Goal: Task Accomplishment & Management: Complete application form

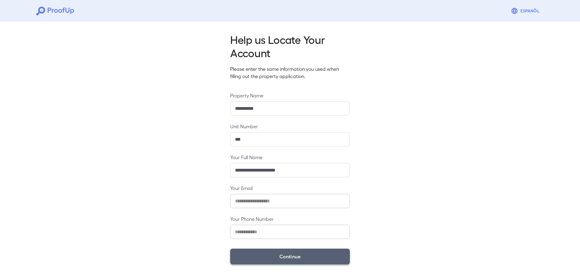
click at [275, 259] on button "Continue" at bounding box center [290, 256] width 120 height 16
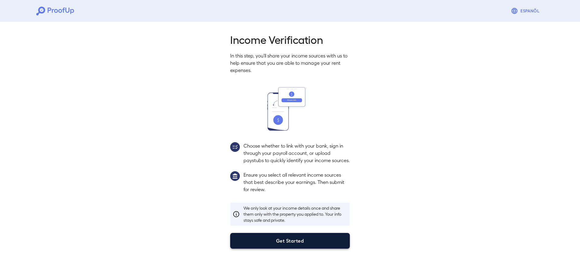
click at [282, 245] on button "Get Started" at bounding box center [290, 241] width 120 height 16
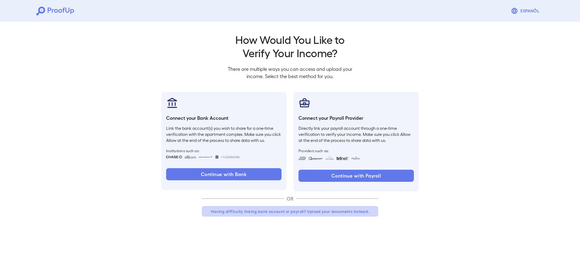
click at [260, 216] on button "Having difficulty linking bank account or payroll? Upload your documents instea…" at bounding box center [290, 211] width 176 height 11
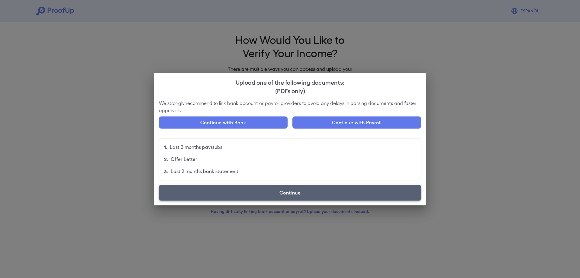
click at [264, 189] on label "Continue" at bounding box center [290, 193] width 262 height 16
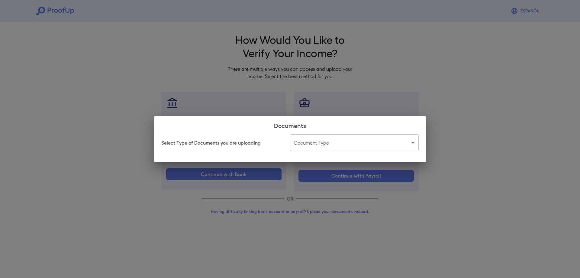
click at [310, 144] on body "Espanõl Go back How Would You Like to Verify Your Income? There are multiple wa…" at bounding box center [290, 115] width 580 height 231
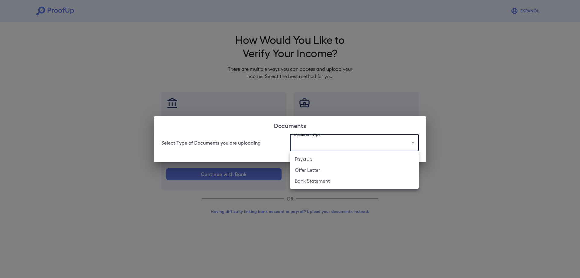
click at [314, 161] on li "Paystub" at bounding box center [354, 159] width 129 height 11
type input "*******"
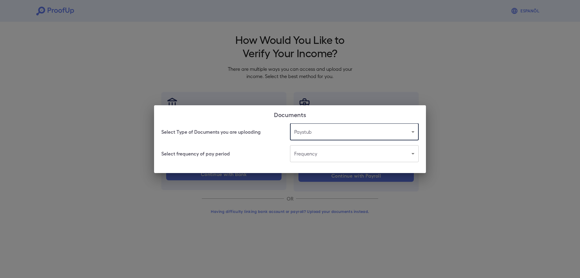
click at [312, 157] on body "Espanõl Go back How Would You Like to Verify Your Income? There are multiple wa…" at bounding box center [290, 115] width 580 height 231
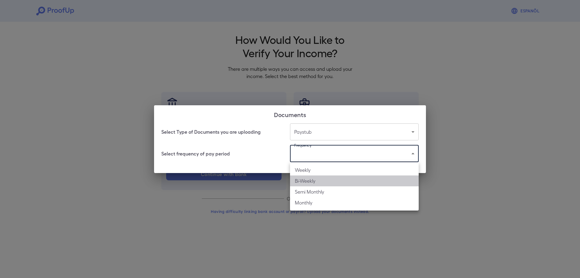
click at [316, 180] on li "Bi-Weekly" at bounding box center [354, 180] width 129 height 11
type input "*********"
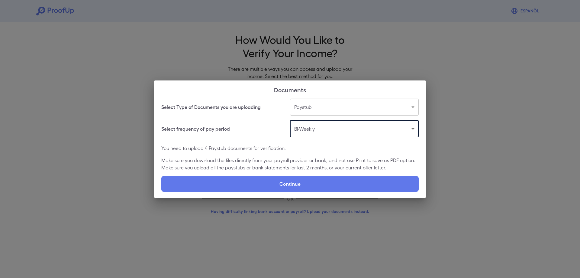
click at [316, 180] on label "Continue" at bounding box center [289, 184] width 257 height 16
click at [162, 191] on input "Continue" at bounding box center [161, 191] width 0 height 0
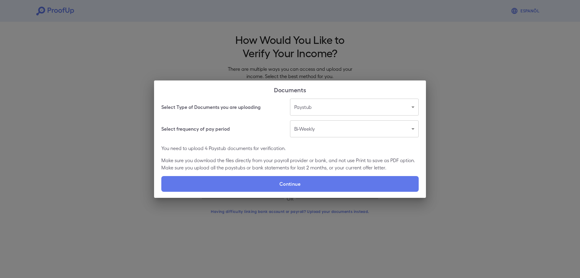
type input "**********"
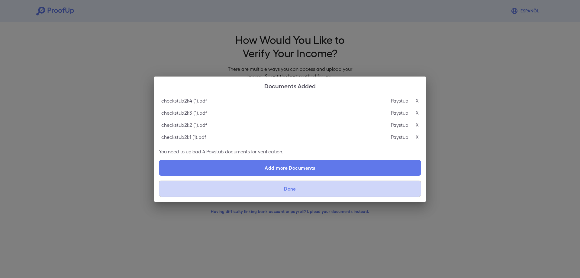
click at [288, 194] on button "Done" at bounding box center [290, 188] width 262 height 16
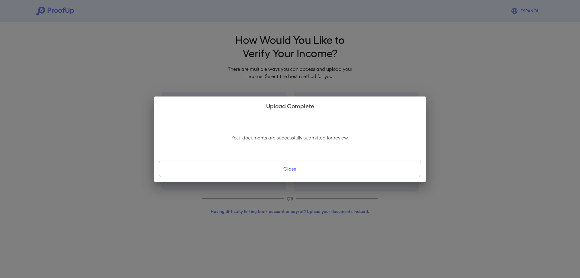
click at [299, 169] on button "Close" at bounding box center [290, 168] width 262 height 16
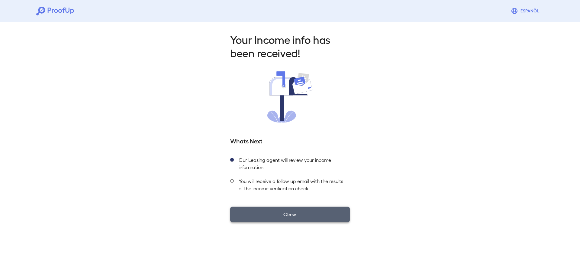
click at [291, 214] on button "Close" at bounding box center [290, 214] width 120 height 16
